Goal: Transaction & Acquisition: Subscribe to service/newsletter

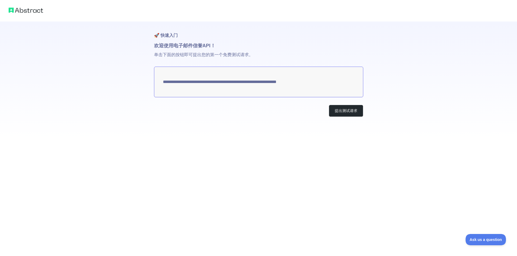
click at [446, 86] on div "**********" at bounding box center [258, 69] width 517 height 139
click at [322, 79] on textarea "**********" at bounding box center [258, 82] width 209 height 31
click at [352, 107] on button "提出测试请求" at bounding box center [346, 111] width 34 height 12
